Goal: Navigation & Orientation: Find specific page/section

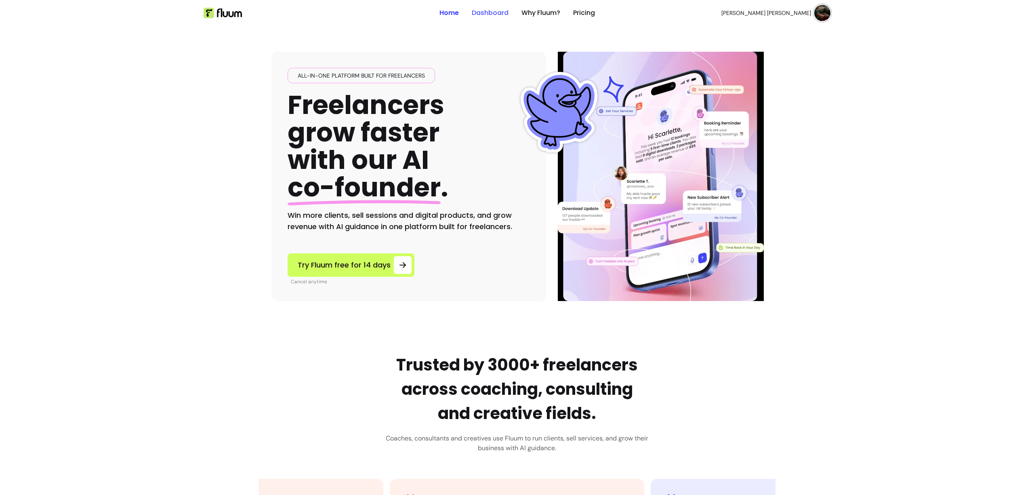
click at [480, 13] on link "Dashboard" at bounding box center [490, 13] width 37 height 10
